Goal: Task Accomplishment & Management: Manage account settings

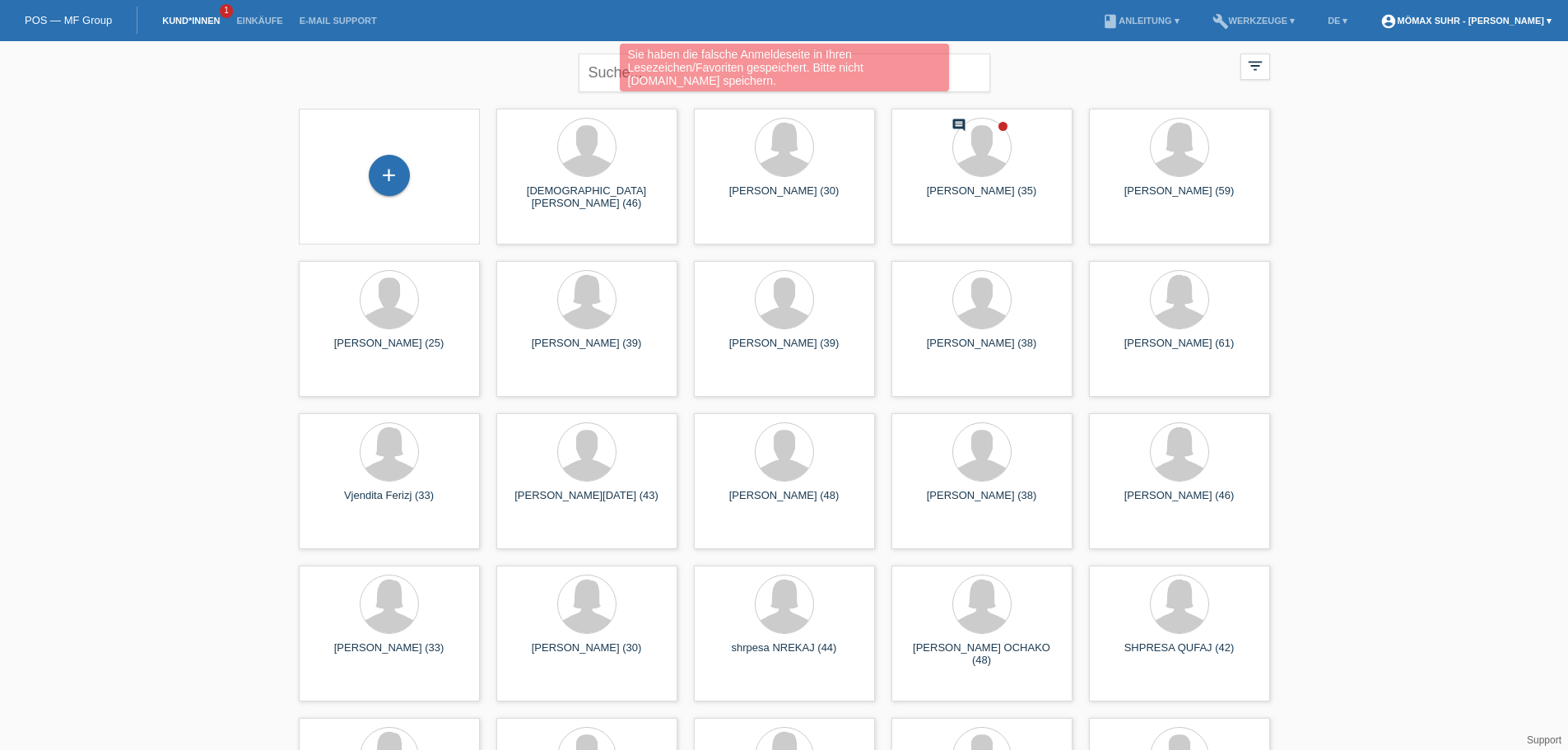
click at [1463, 17] on link "account_circle Mömax Suhr - [PERSON_NAME] ▾" at bounding box center [1466, 20] width 188 height 10
click at [1397, 101] on link "Logout" at bounding box center [1382, 107] width 33 height 13
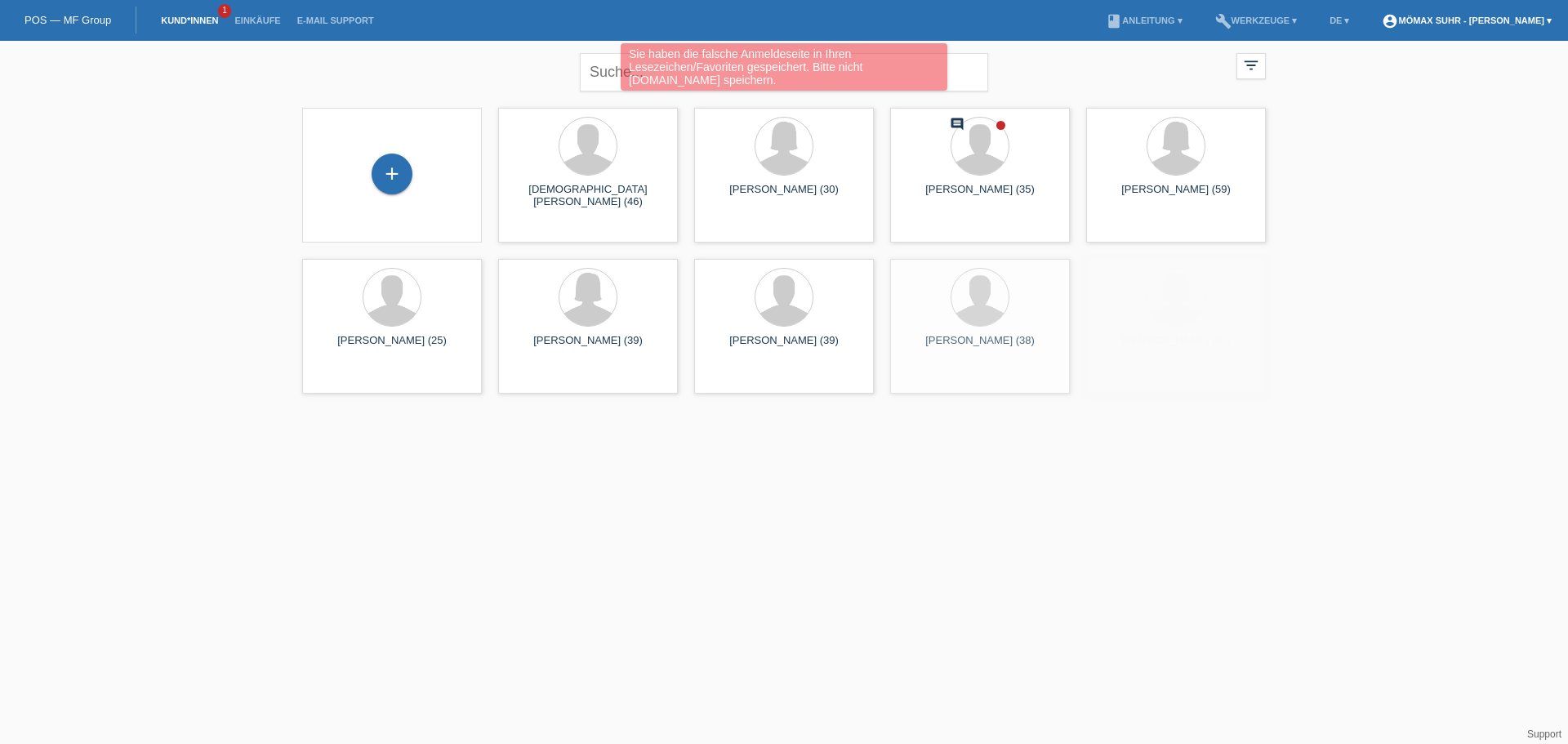
click at [1460, 23] on link "account_circle Mömax Suhr - [PERSON_NAME] ▾" at bounding box center [1467, 20] width 186 height 10
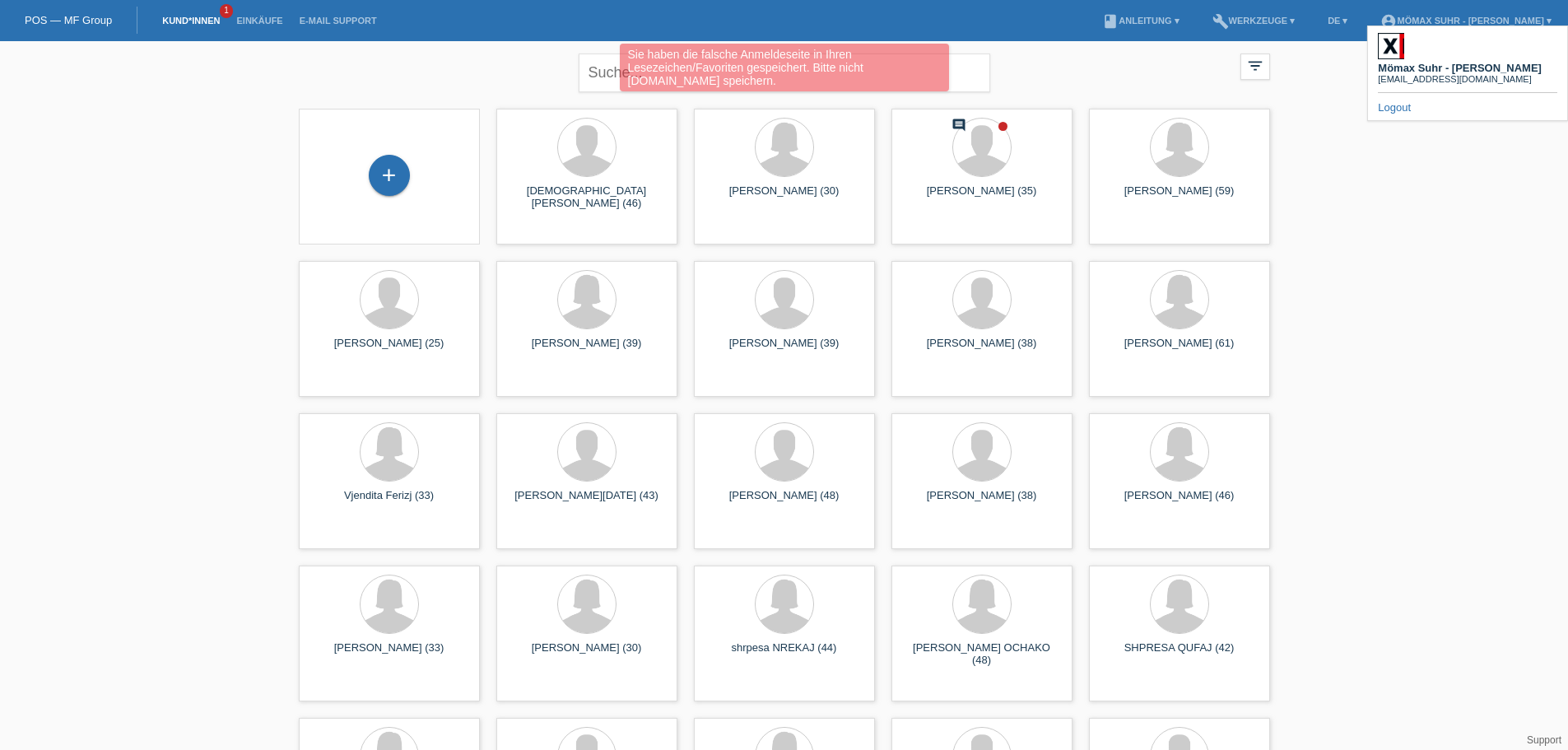
click at [1396, 104] on link "Logout" at bounding box center [1395, 107] width 33 height 13
